Goal: Task Accomplishment & Management: Manage account settings

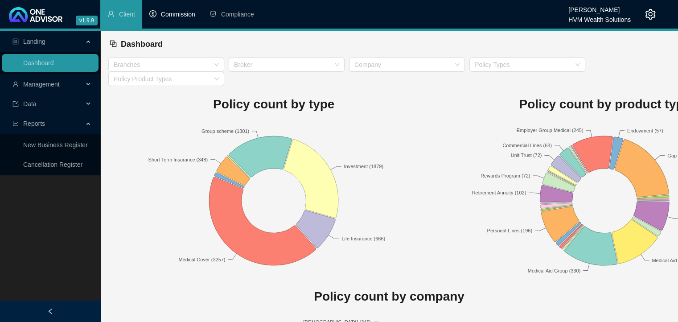
click at [170, 13] on span "Commission" at bounding box center [178, 14] width 34 height 7
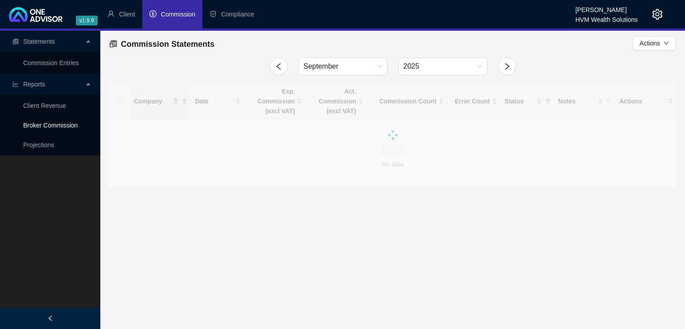
click at [67, 127] on link "Broker Commission" at bounding box center [50, 125] width 54 height 7
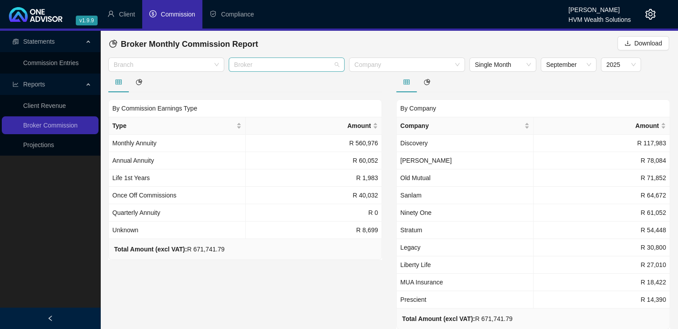
click at [309, 66] on div at bounding box center [282, 65] width 103 height 7
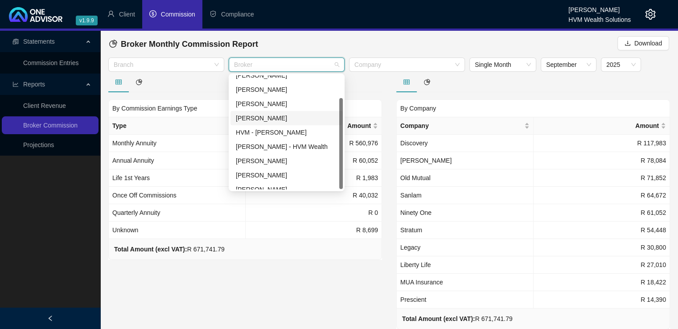
scroll to position [29, 0]
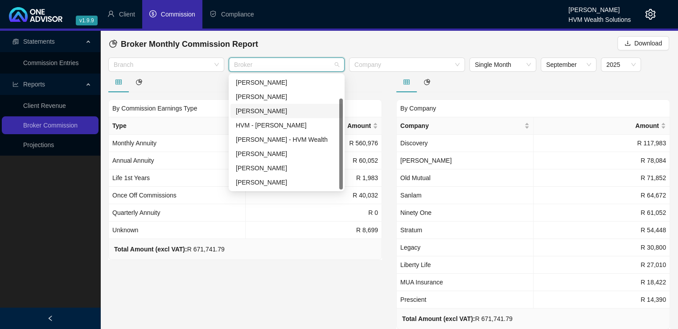
drag, startPoint x: 343, startPoint y: 130, endPoint x: 340, endPoint y: 157, distance: 27.3
click at [340, 157] on div at bounding box center [341, 144] width 4 height 91
click at [314, 165] on div "[PERSON_NAME]" at bounding box center [287, 168] width 102 height 10
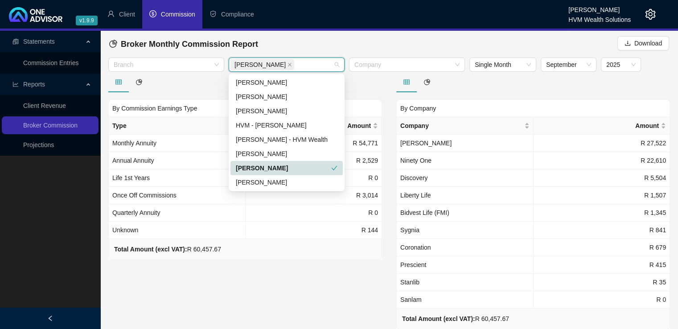
click at [524, 93] on div "By Company Company Amount [PERSON_NAME] R 27,522 Ninety One R 22,610 Discovery …" at bounding box center [533, 213] width 274 height 283
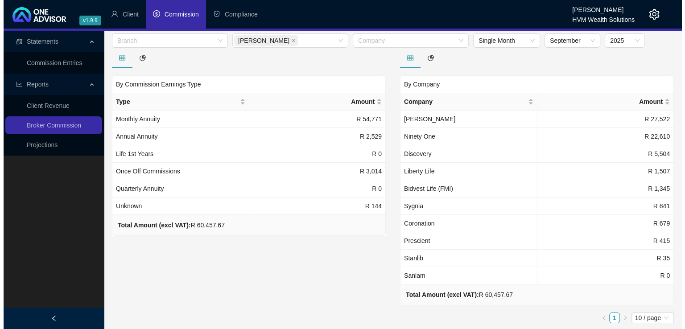
scroll to position [11, 0]
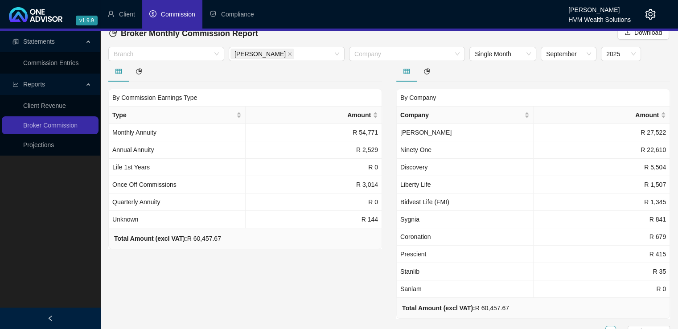
click at [649, 16] on icon "setting" at bounding box center [650, 14] width 11 height 11
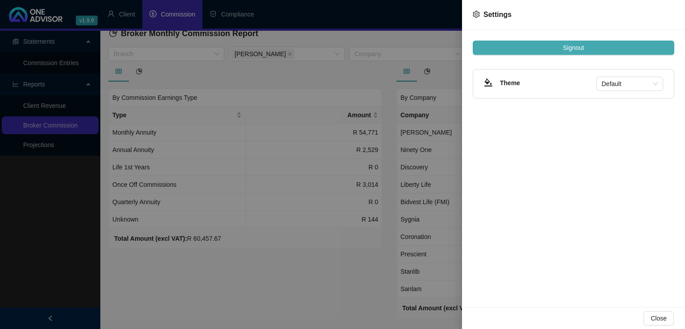
click at [605, 49] on button "Signout" at bounding box center [574, 48] width 202 height 14
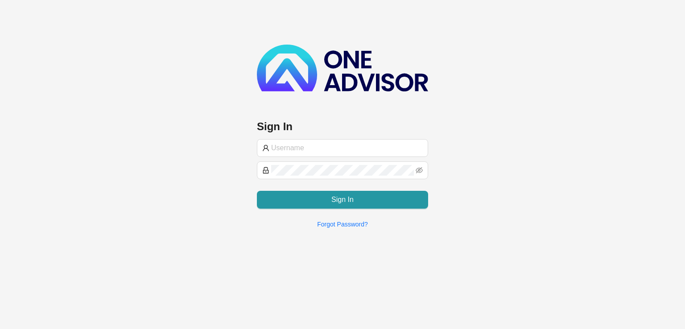
type input "[PERSON_NAME][EMAIL_ADDRESS][DOMAIN_NAME]"
